Goal: Task Accomplishment & Management: Manage account settings

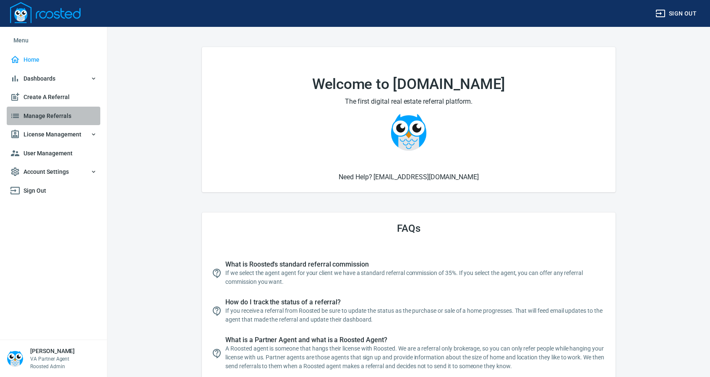
click at [33, 114] on span "Manage Referrals" at bounding box center [53, 116] width 87 height 10
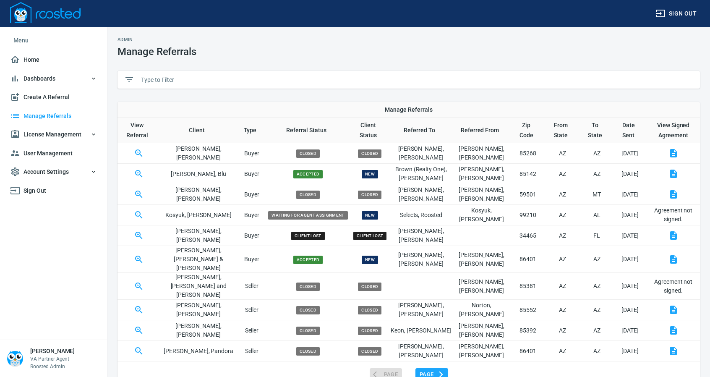
click at [172, 78] on input "text" at bounding box center [417, 79] width 552 height 13
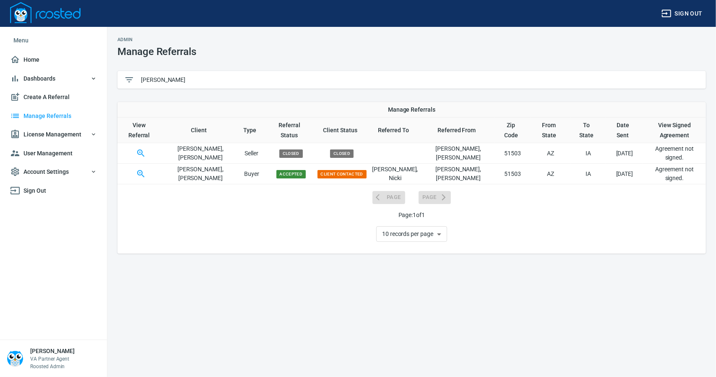
type input "[PERSON_NAME]"
click at [146, 169] on icon "button" at bounding box center [141, 174] width 10 height 10
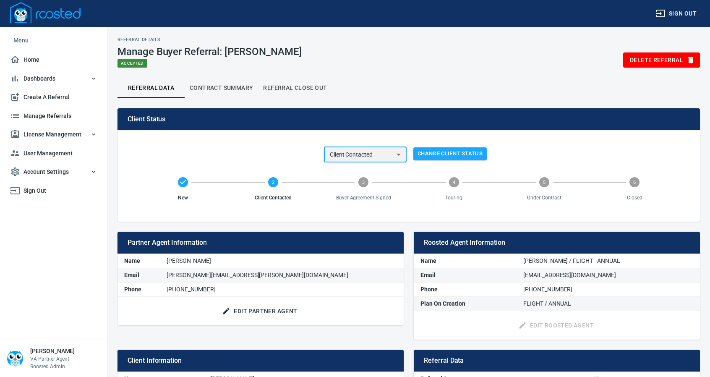
click at [398, 156] on select "New Client Contacted Buyer Agreement Signed Touring Under Contract Closed Clien…" at bounding box center [365, 155] width 83 height 16
select select "underContract"
click at [324, 147] on select "New Client Contacted Buyer Agreement Signed Touring Under Contract Closed Clien…" at bounding box center [365, 155] width 83 height 16
drag, startPoint x: 435, startPoint y: 155, endPoint x: 449, endPoint y: 120, distance: 38.0
click at [434, 152] on span "Change Client Status" at bounding box center [449, 154] width 65 height 10
